Goal: Task Accomplishment & Management: Complete application form

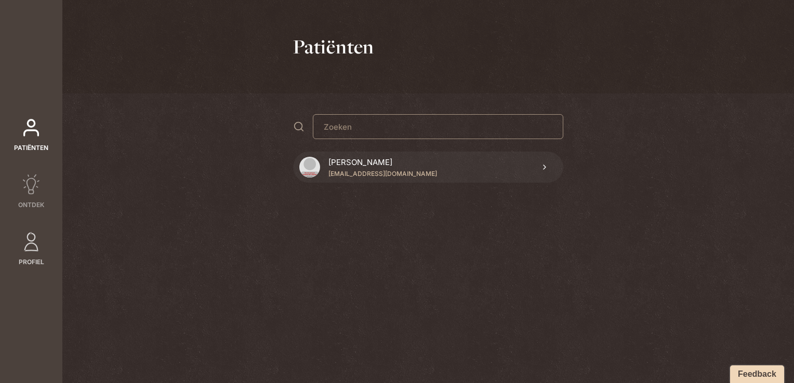
click at [56, 238] on link "Profiel" at bounding box center [31, 249] width 62 height 35
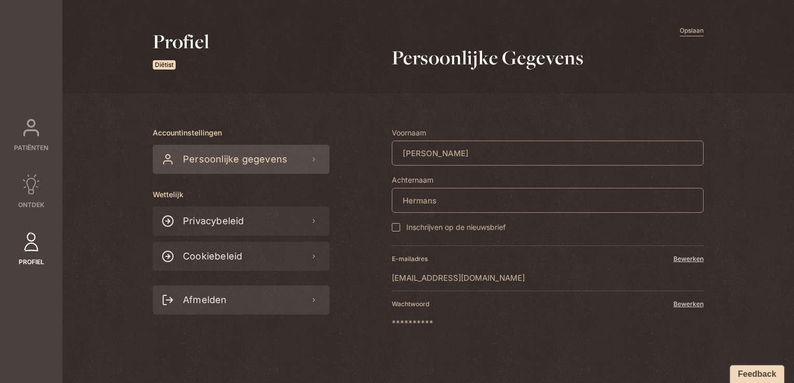
click at [215, 292] on span "Afmelden" at bounding box center [203, 300] width 48 height 29
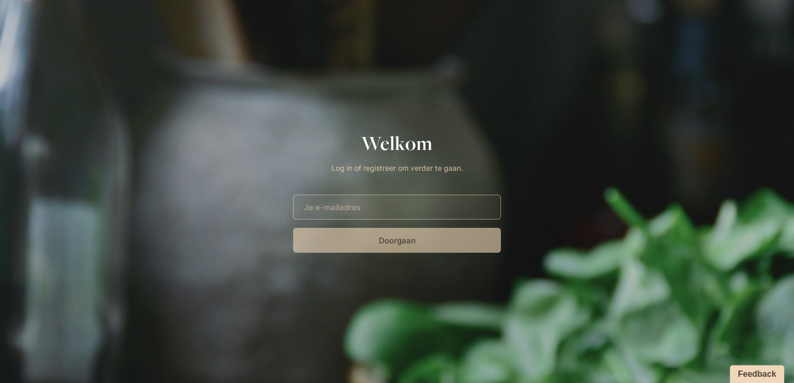
click at [428, 203] on input "E-mailadres" at bounding box center [397, 207] width 208 height 25
click at [376, 207] on input "E-mailadres" at bounding box center [397, 207] width 208 height 25
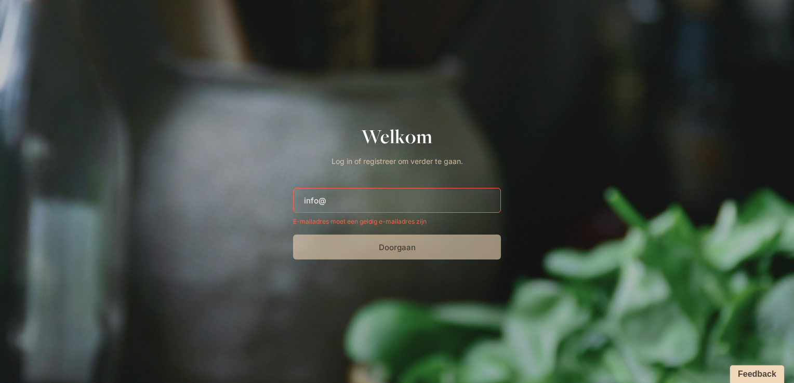
click at [442, 187] on div "Welkom Log in of registreer om verder te gaan. E-mailadres info@ E-mailadres mo…" at bounding box center [397, 192] width 208 height 136
click at [439, 195] on input "info@" at bounding box center [397, 200] width 208 height 25
type input "i"
type input "k"
type input "d"
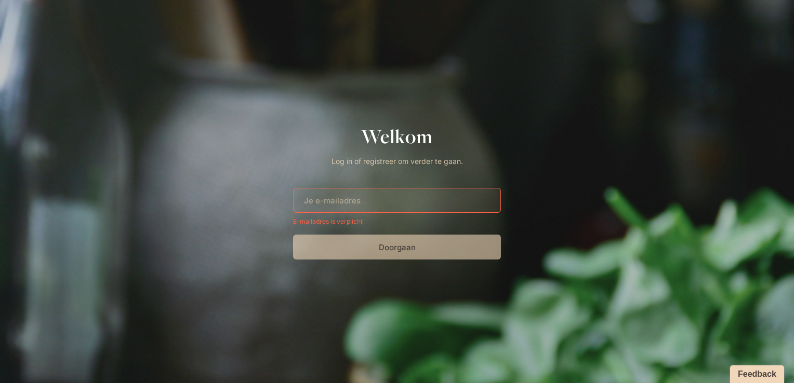
drag, startPoint x: 692, startPoint y: 1, endPoint x: 582, endPoint y: 50, distance: 120.6
click at [582, 50] on div at bounding box center [397, 191] width 794 height 383
click at [581, 79] on div at bounding box center [397, 191] width 794 height 383
click at [352, 196] on input "E-mailadres" at bounding box center [397, 200] width 208 height 25
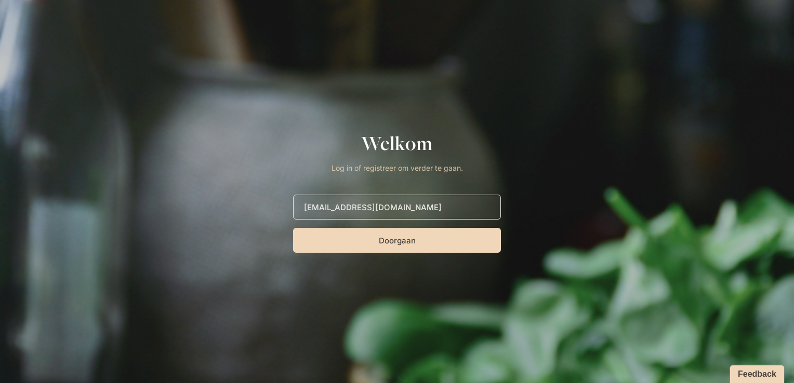
type input "[EMAIL_ADDRESS][DOMAIN_NAME]"
click at [293, 228] on button "Doorgaan" at bounding box center [397, 240] width 208 height 25
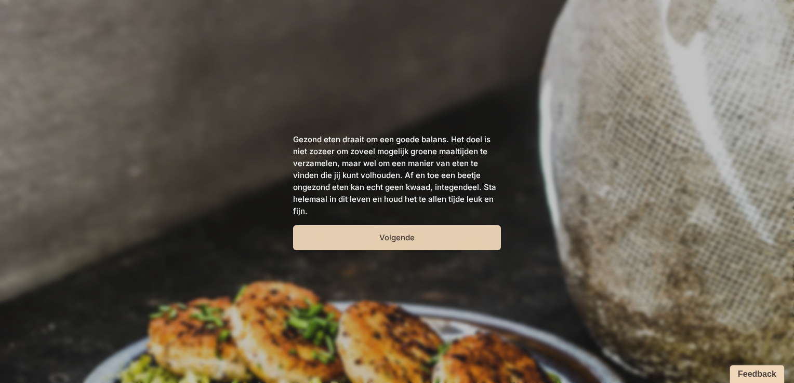
click at [418, 235] on button "Volgende" at bounding box center [397, 237] width 208 height 25
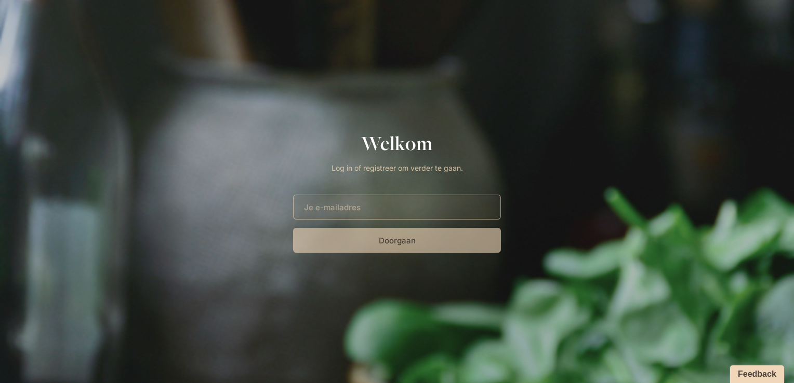
click at [536, 126] on div at bounding box center [397, 191] width 794 height 383
click at [400, 197] on input "E-mailadres" at bounding box center [397, 207] width 208 height 25
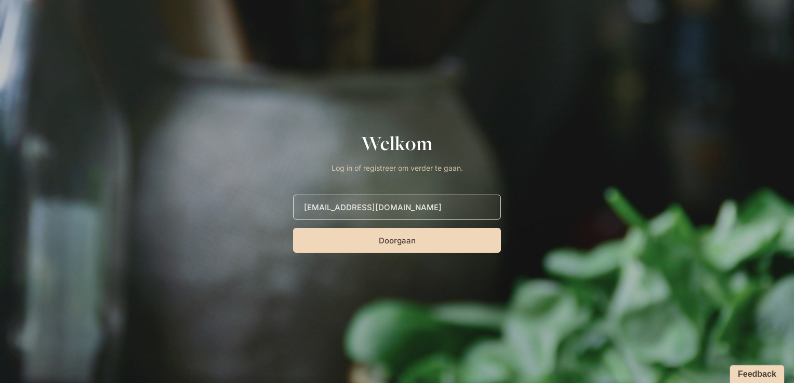
type input "[EMAIL_ADDRESS][DOMAIN_NAME]"
click at [293, 228] on button "Doorgaan" at bounding box center [397, 240] width 208 height 25
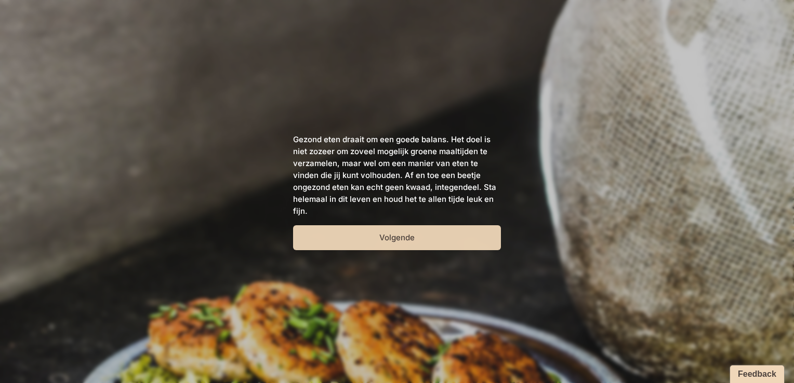
click at [385, 237] on button "Volgende" at bounding box center [397, 237] width 208 height 25
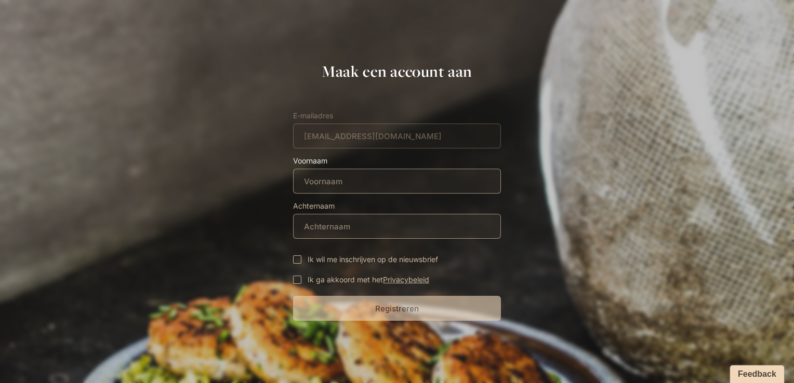
click at [339, 184] on input "Voornaam" at bounding box center [397, 181] width 208 height 25
type input "soweeat"
click at [343, 230] on input "Achternaam" at bounding box center [397, 226] width 208 height 25
type input "admin"
click at [300, 279] on div at bounding box center [297, 280] width 8 height 8
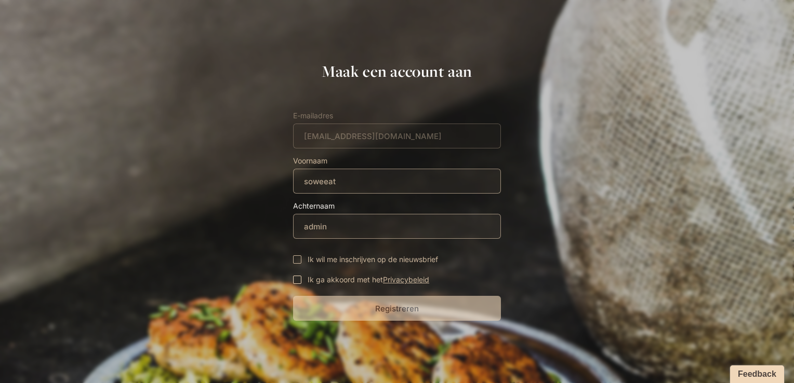
click at [0, 0] on input "Ik ga akkoord met het Privacybeleid" at bounding box center [0, 0] width 0 height 0
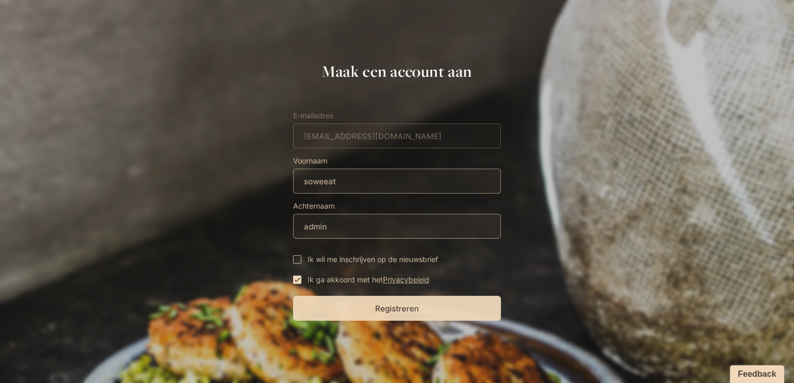
click at [339, 304] on button "Registreren" at bounding box center [397, 308] width 208 height 25
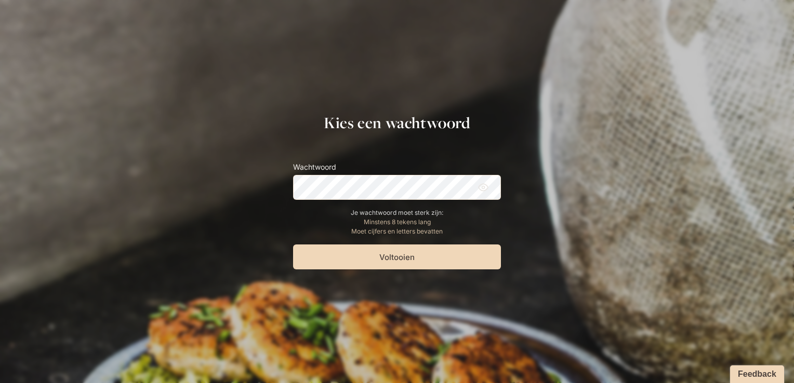
drag, startPoint x: 673, startPoint y: 2, endPoint x: 521, endPoint y: 130, distance: 199.0
click at [519, 131] on section "Kies een wachtwoord Wachtwoord Je wachtwoord moet sterk zijn: Minstens 8 tekens…" at bounding box center [397, 192] width 794 height 156
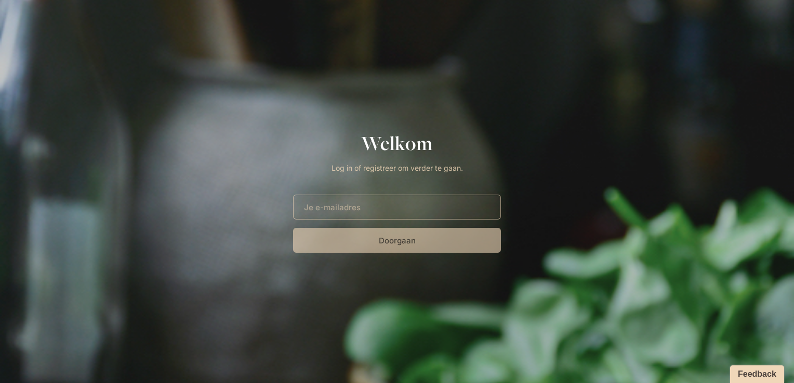
click at [345, 187] on div "Welkom Log in of registreer om verder te gaan. E-mailadres Doorgaan" at bounding box center [397, 191] width 208 height 123
click at [347, 204] on input "E-mailadres" at bounding box center [397, 207] width 208 height 25
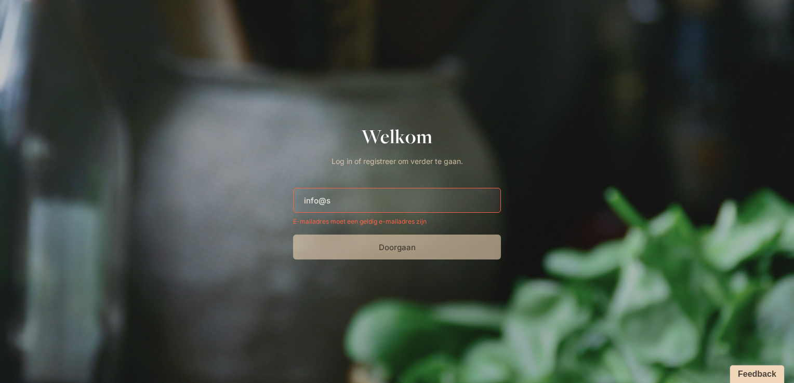
click at [362, 198] on input "info@s" at bounding box center [397, 200] width 208 height 25
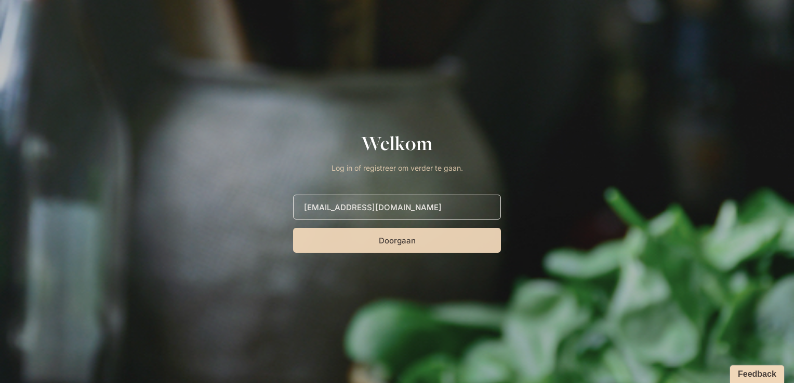
type input "[EMAIL_ADDRESS][DOMAIN_NAME]"
click at [409, 246] on button "Doorgaan" at bounding box center [397, 240] width 208 height 25
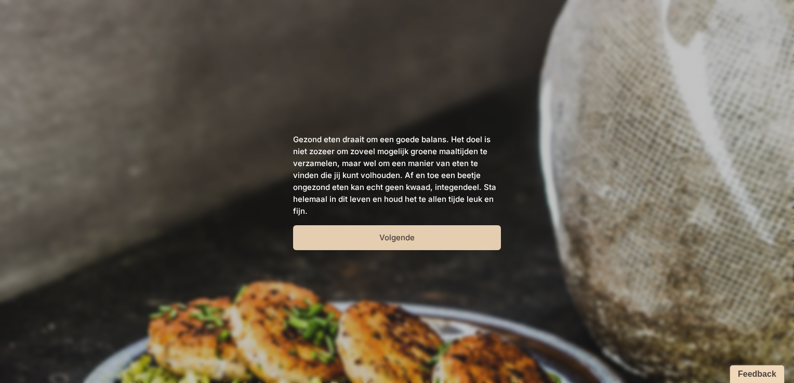
click at [345, 239] on button "Volgende" at bounding box center [397, 237] width 208 height 25
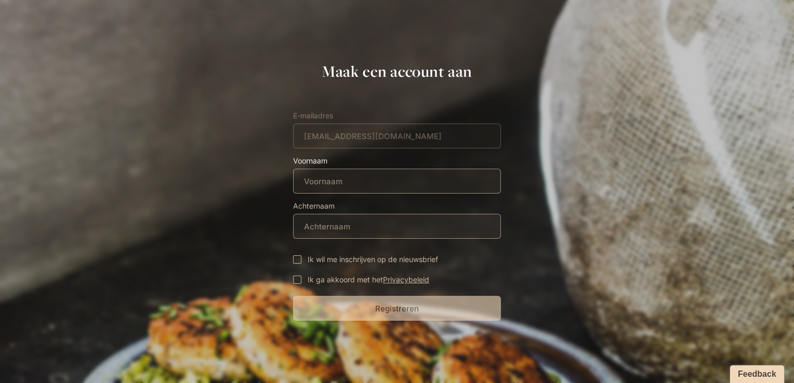
click at [332, 180] on input "Voornaam" at bounding box center [397, 181] width 208 height 25
type input "soweeat"
click at [333, 223] on input "Achternaam" at bounding box center [397, 226] width 208 height 25
type input "admin"
click at [316, 280] on span "Ik ga akkoord met het Privacybeleid" at bounding box center [368, 280] width 122 height 12
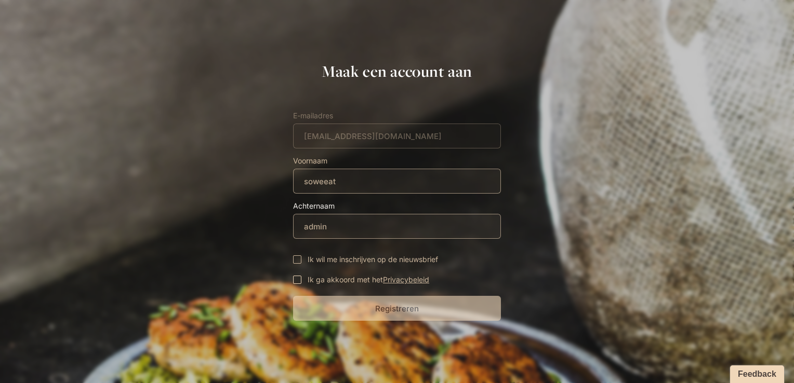
click at [0, 0] on input "Ik ga akkoord met het Privacybeleid" at bounding box center [0, 0] width 0 height 0
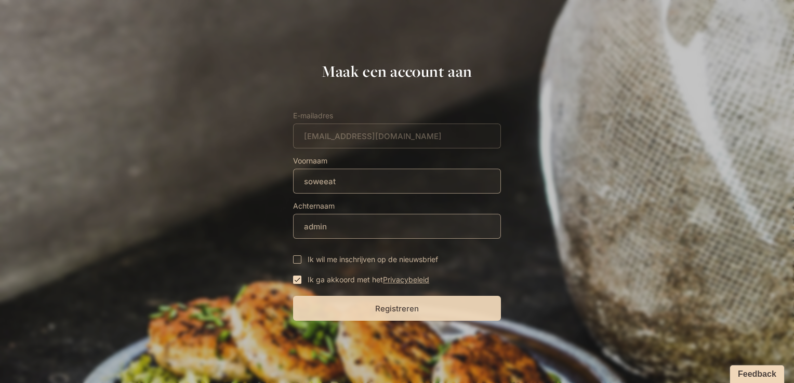
click at [364, 313] on button "Registreren" at bounding box center [397, 308] width 208 height 25
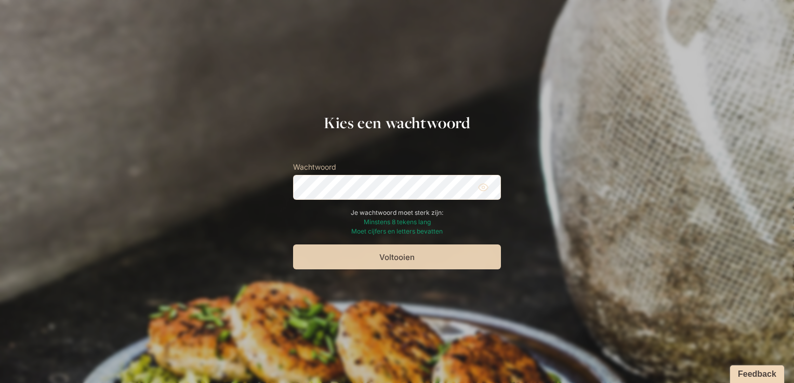
click at [383, 256] on button "Voltooien" at bounding box center [397, 257] width 208 height 25
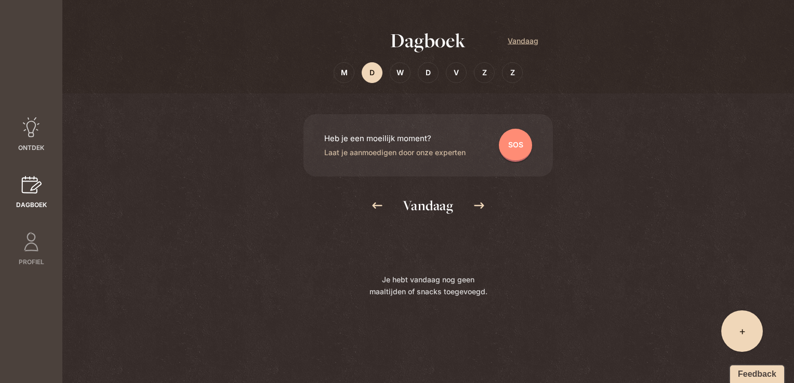
click at [33, 125] on icon at bounding box center [31, 127] width 21 height 21
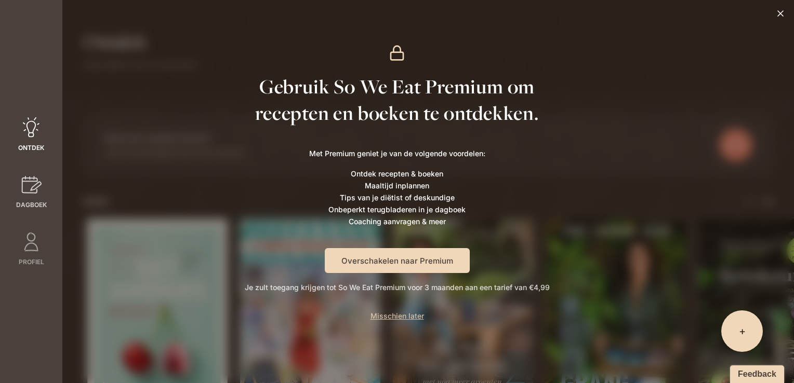
click at [46, 178] on link "Dagboek" at bounding box center [31, 191] width 62 height 35
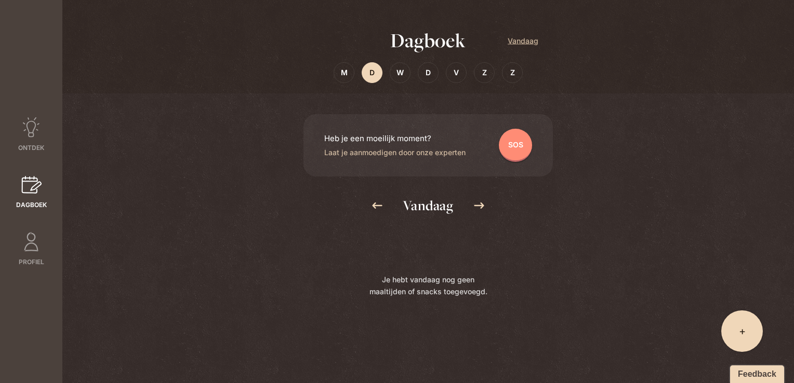
click at [636, 61] on div at bounding box center [428, 46] width 794 height 93
click at [607, 150] on div "Dagboek Vandaag M D W D V Z Z Heb je een moeilijk moment? Laat je aanmoedigen d…" at bounding box center [427, 191] width 731 height 383
